Goal: Task Accomplishment & Management: Manage account settings

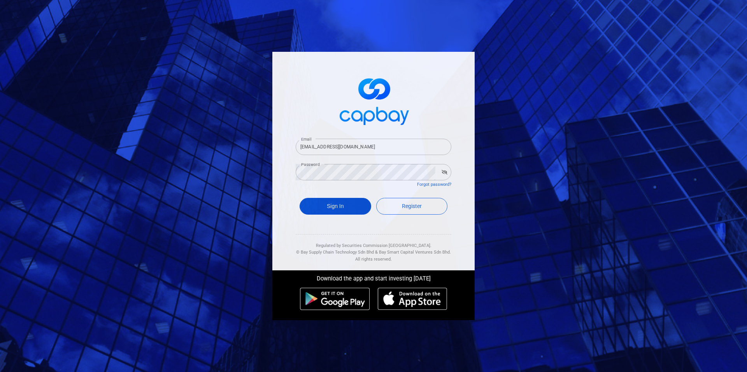
click at [350, 208] on button "Sign In" at bounding box center [336, 206] width 72 height 17
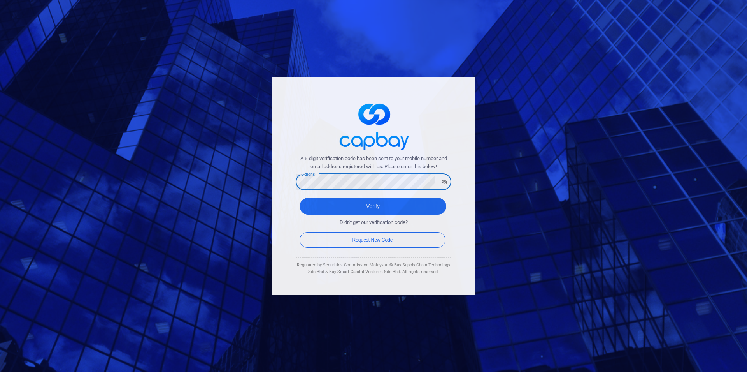
click at [300, 198] on button "Verify" at bounding box center [373, 206] width 147 height 17
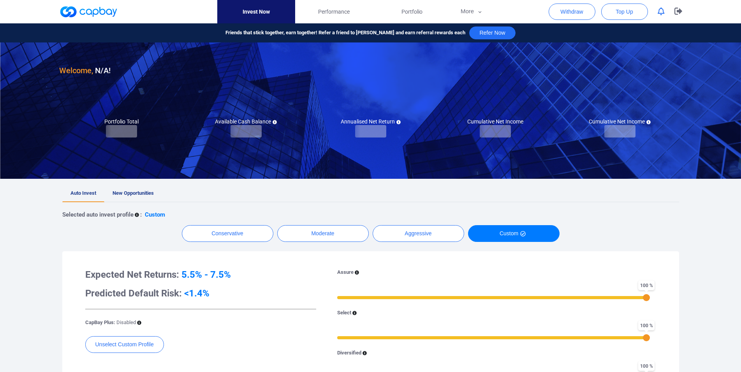
checkbox input "true"
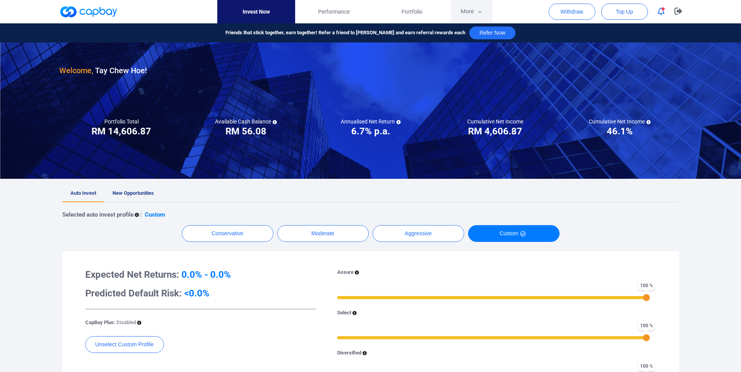
click at [466, 13] on button "More" at bounding box center [472, 11] width 42 height 23
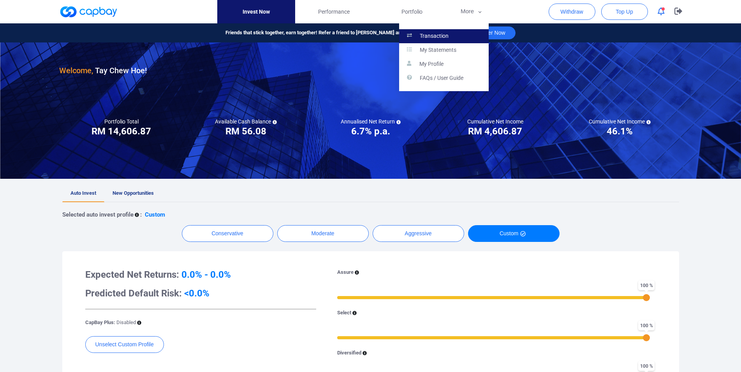
click at [452, 37] on link "Transaction" at bounding box center [444, 36] width 90 height 14
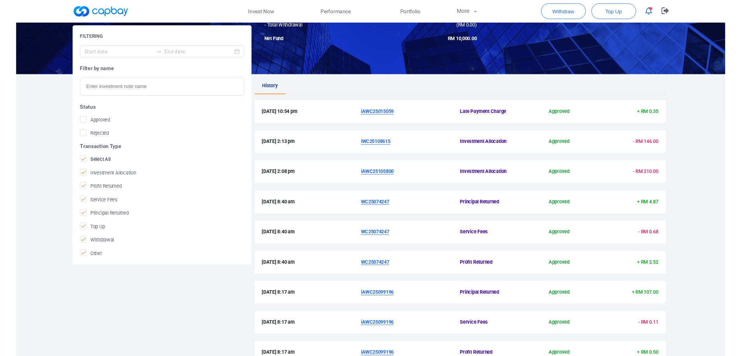
scroll to position [66, 0]
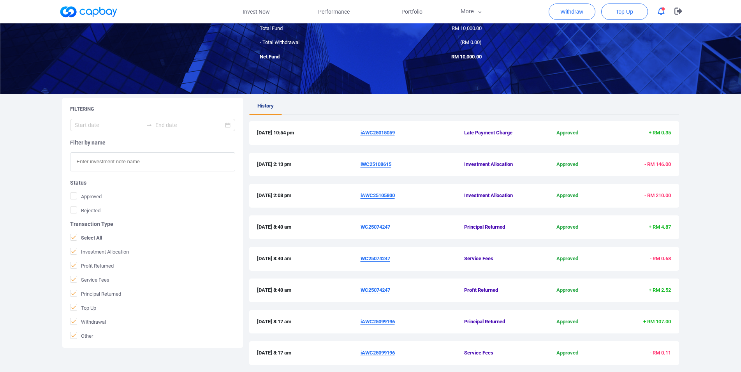
click at [383, 131] on u "iAWC25015059" at bounding box center [377, 133] width 34 height 6
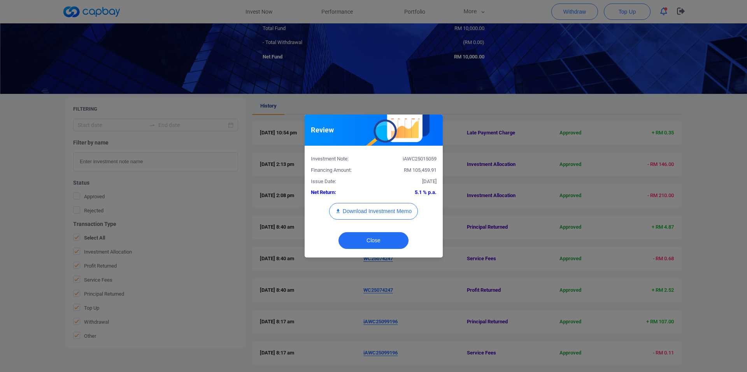
click at [422, 159] on div "iAWC25015059" at bounding box center [408, 159] width 69 height 8
copy div "iAWC25015059"
click at [0, 191] on div "Review Investment Note: iAWC25015059 Financing Amount: RM 105,459.91 Issue Date…" at bounding box center [373, 186] width 747 height 372
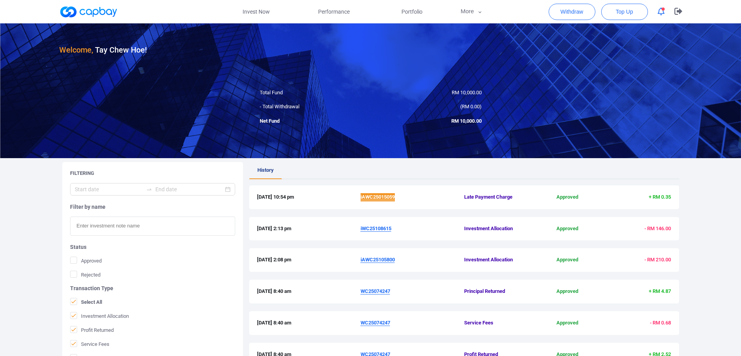
scroll to position [0, 0]
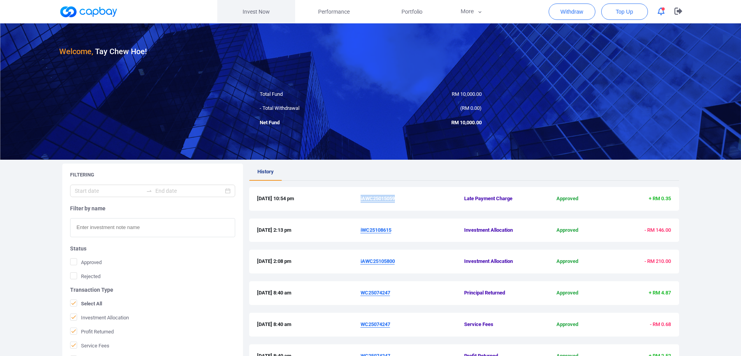
click at [250, 14] on link "Invest Now" at bounding box center [256, 11] width 78 height 23
